Goal: Find specific page/section: Find specific page/section

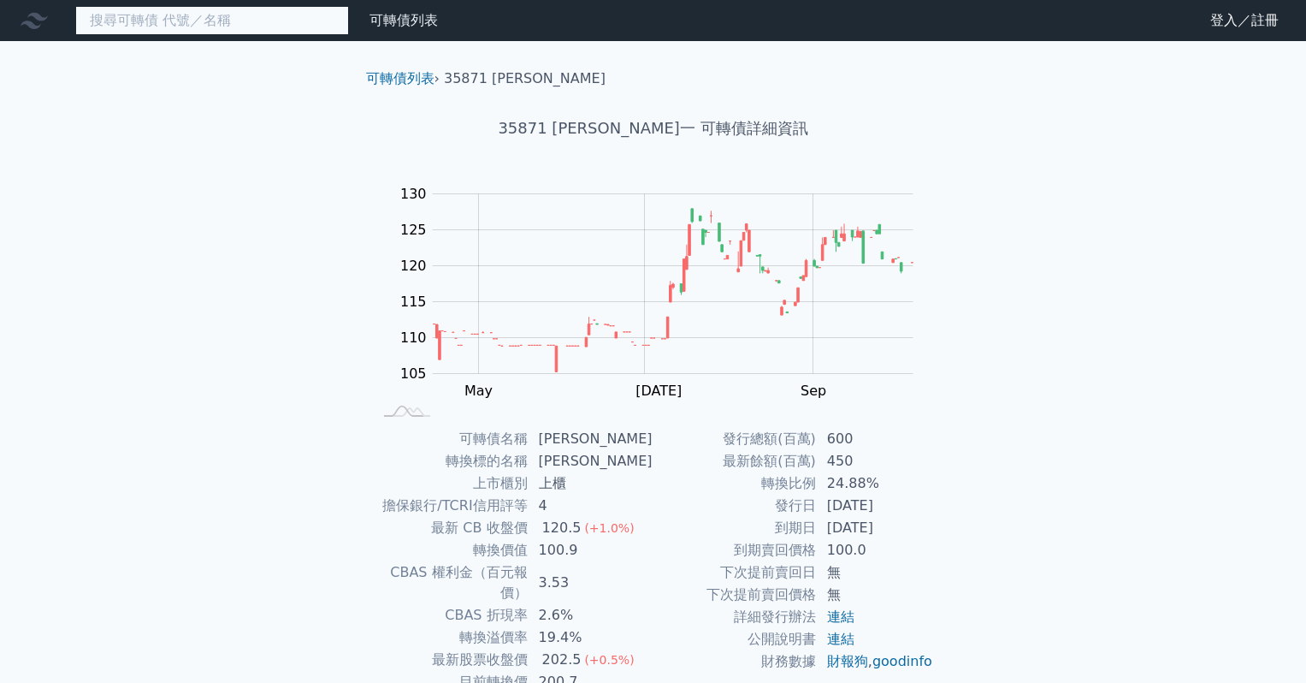
click at [152, 28] on input at bounding box center [212, 20] width 274 height 29
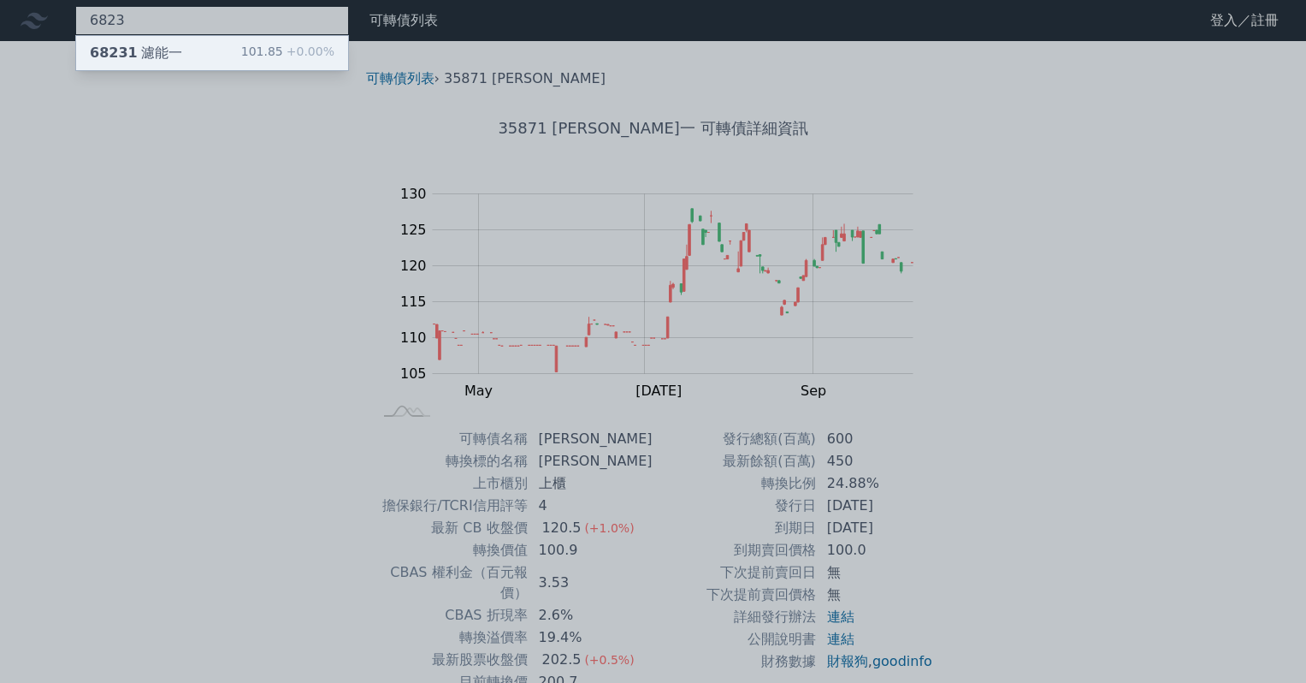
type input "6823"
click at [179, 57] on div "68231 濾能一 101.85 +0.00%" at bounding box center [212, 53] width 272 height 34
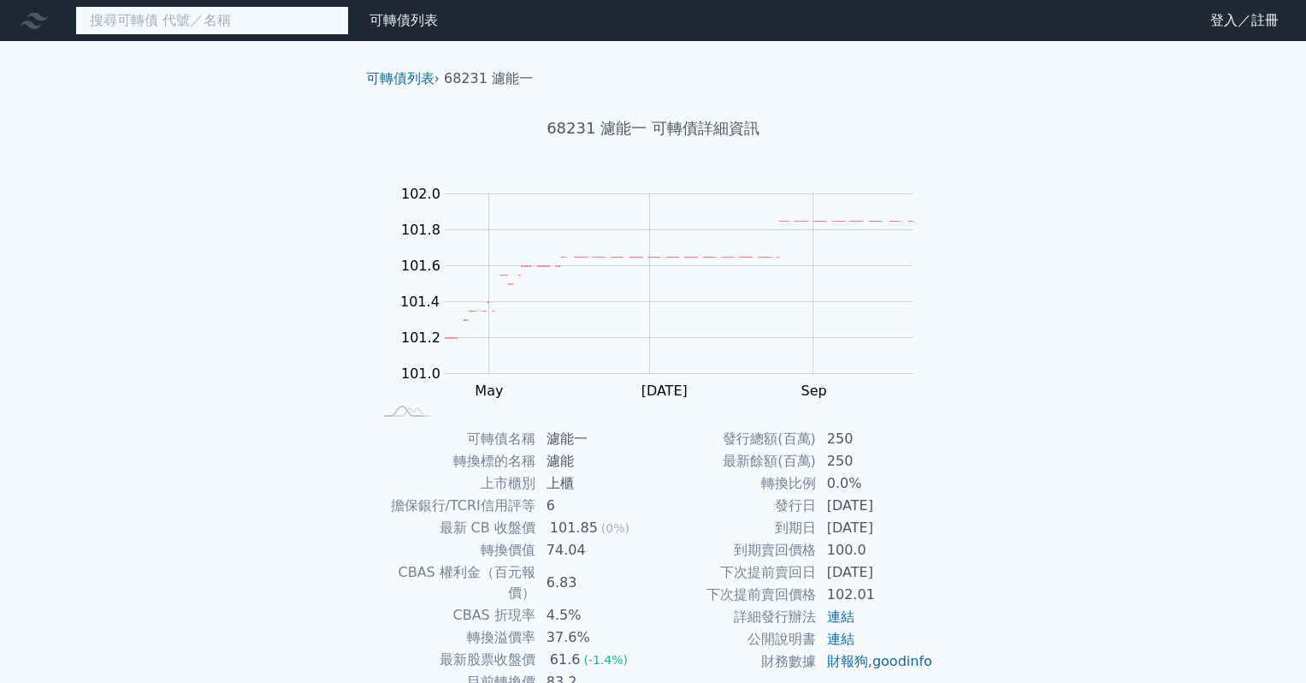
click at [152, 27] on input at bounding box center [212, 20] width 274 height 29
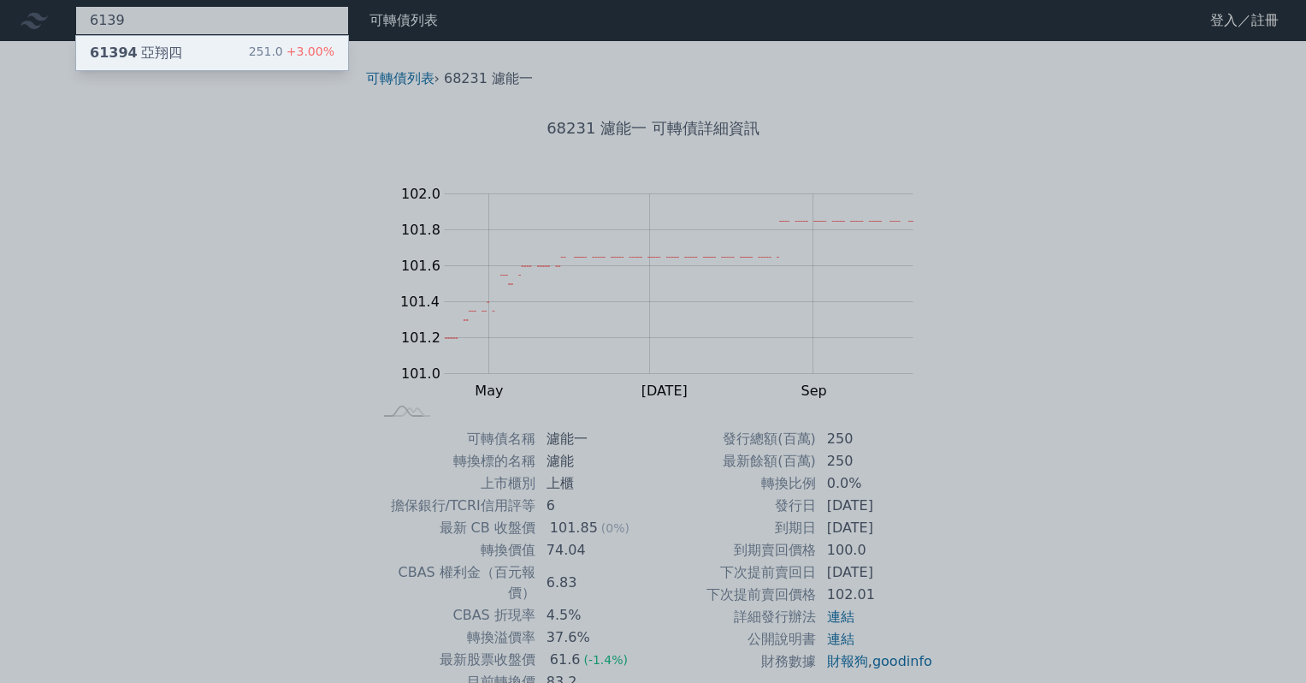
type input "6139"
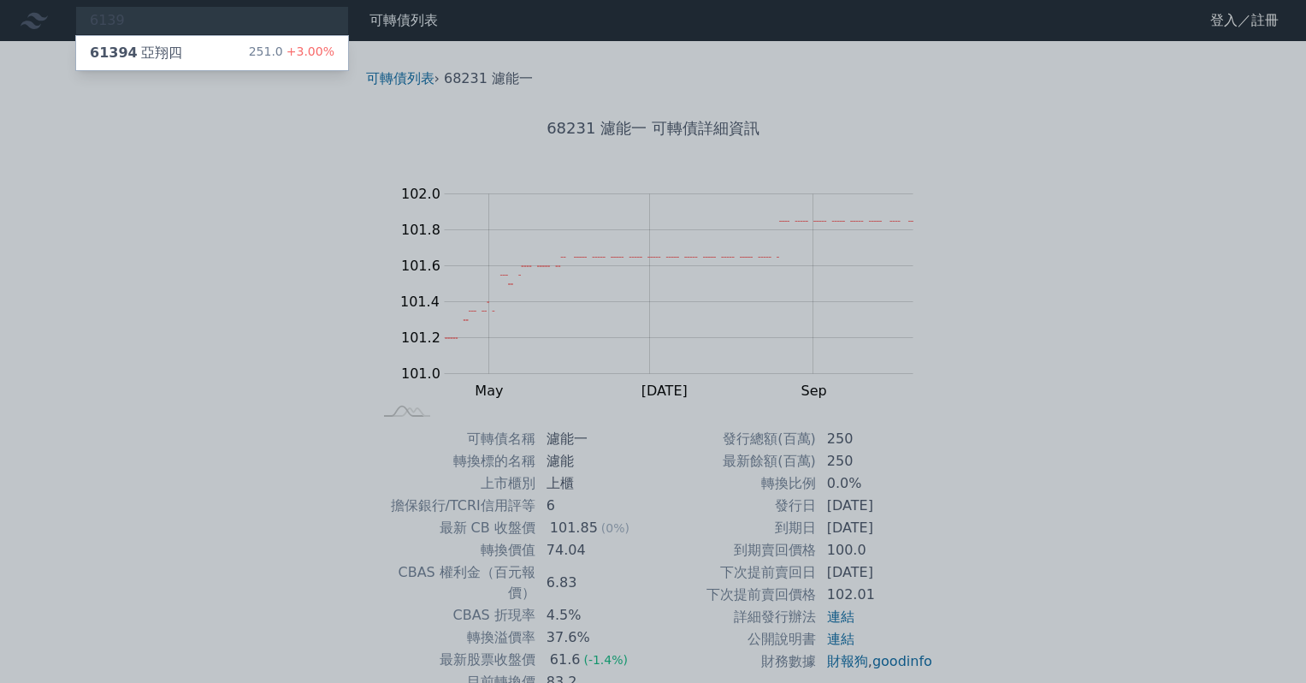
drag, startPoint x: 166, startPoint y: 51, endPoint x: 170, endPoint y: 78, distance: 26.9
click at [166, 51] on div "61394 亞翔四" at bounding box center [136, 53] width 92 height 21
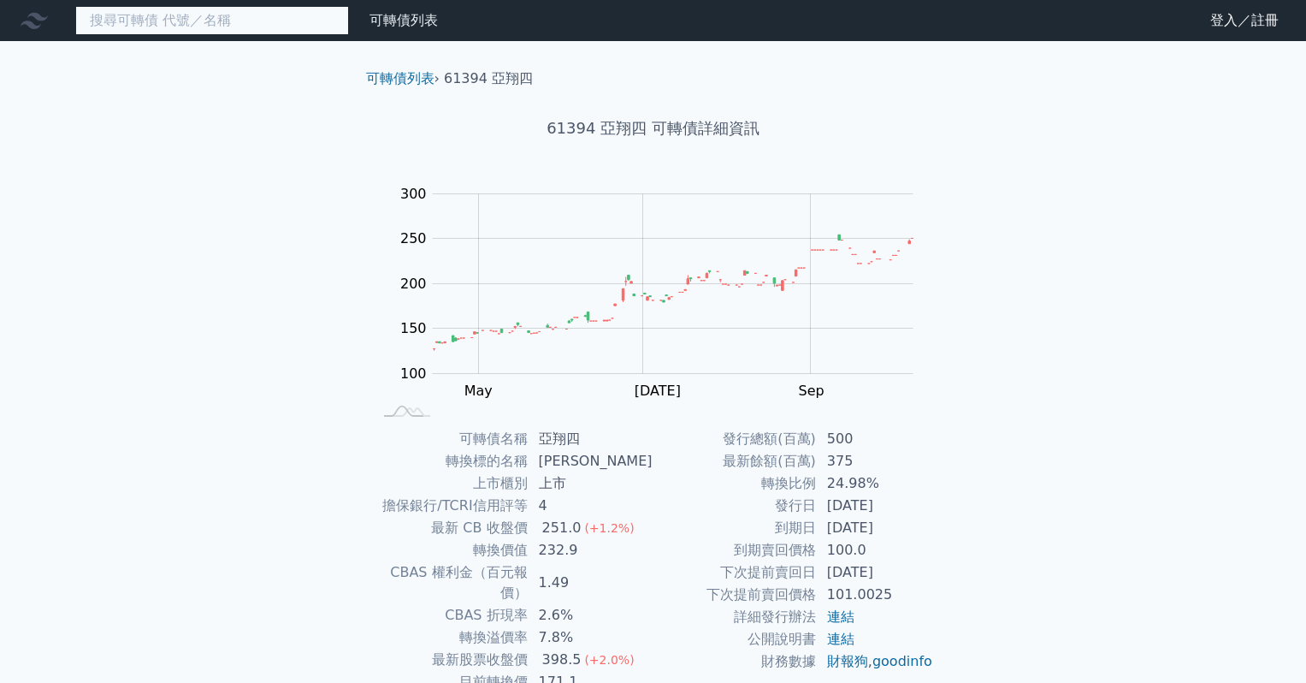
click at [281, 12] on input at bounding box center [212, 20] width 274 height 29
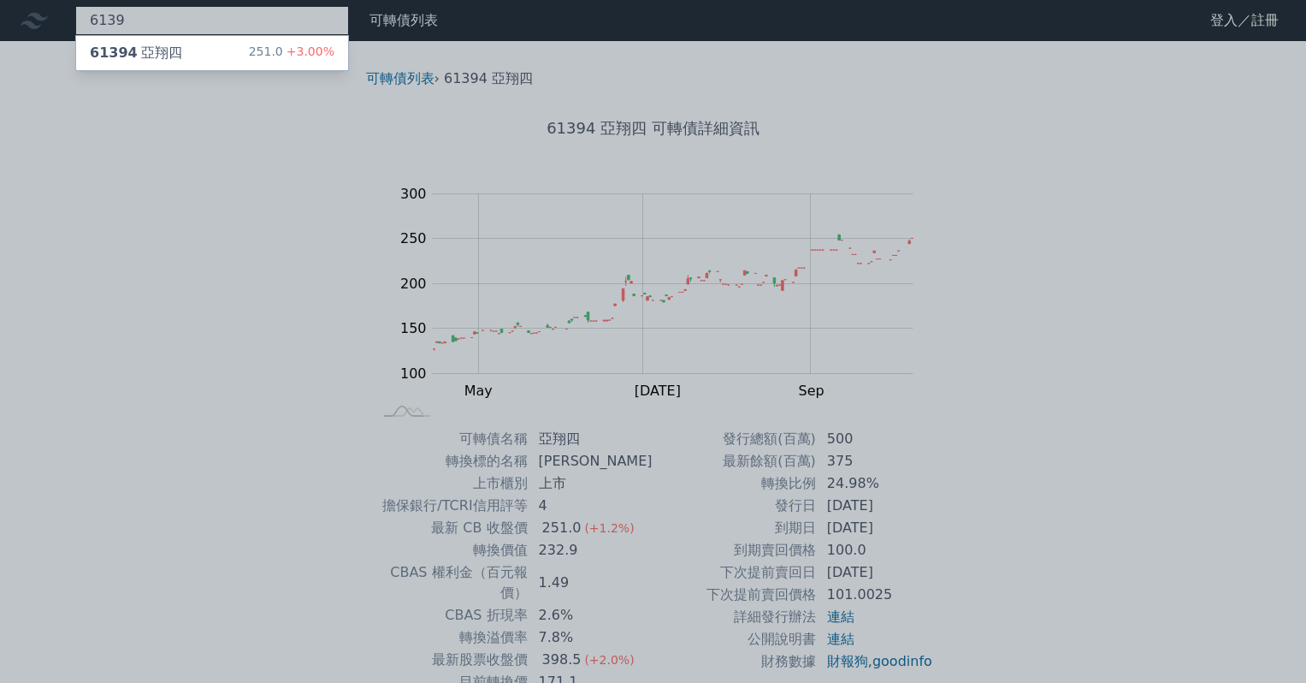
type input "6139"
